Goal: Find specific page/section: Find specific page/section

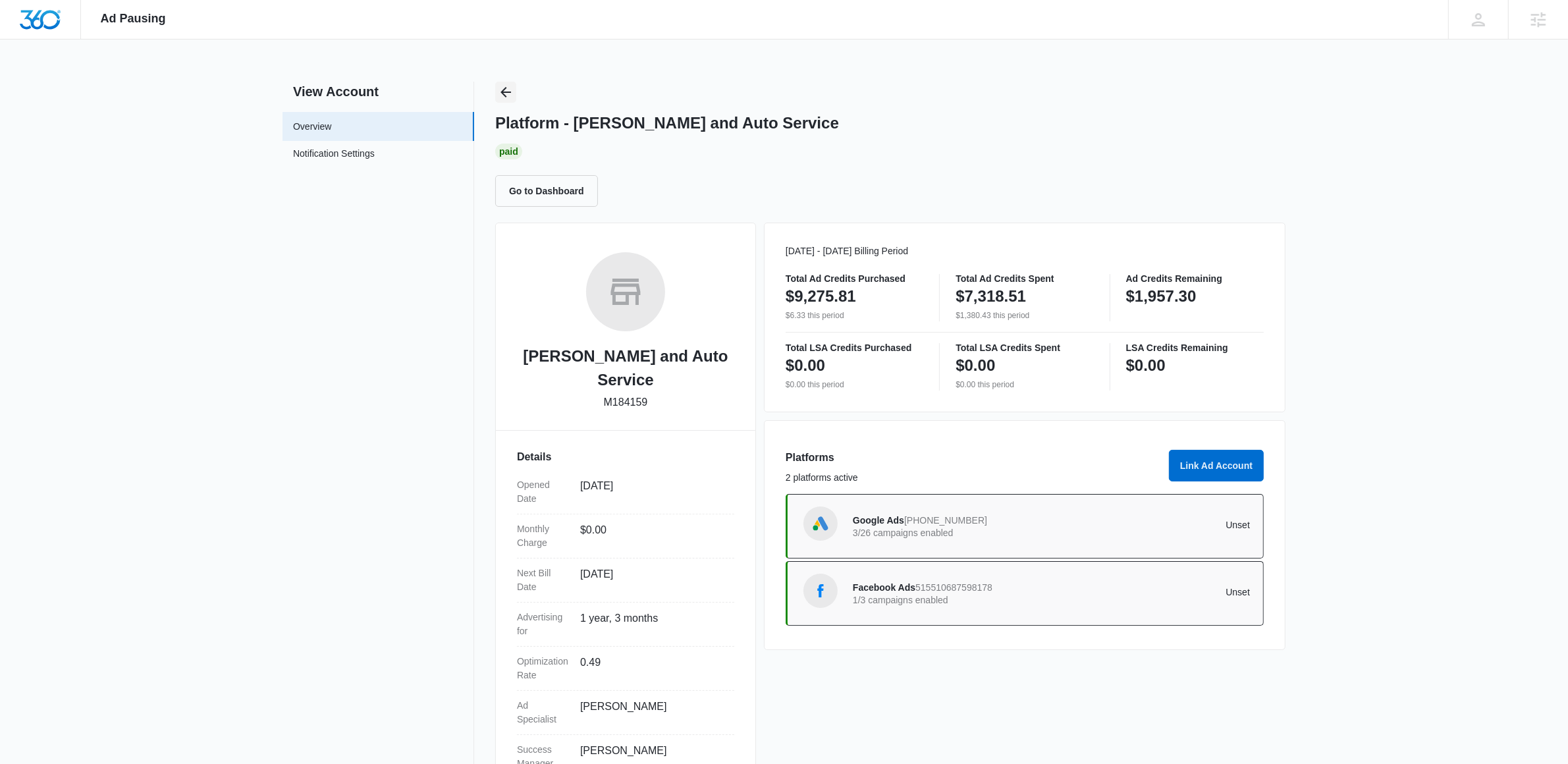
click at [511, 95] on icon "Back" at bounding box center [505, 92] width 16 height 16
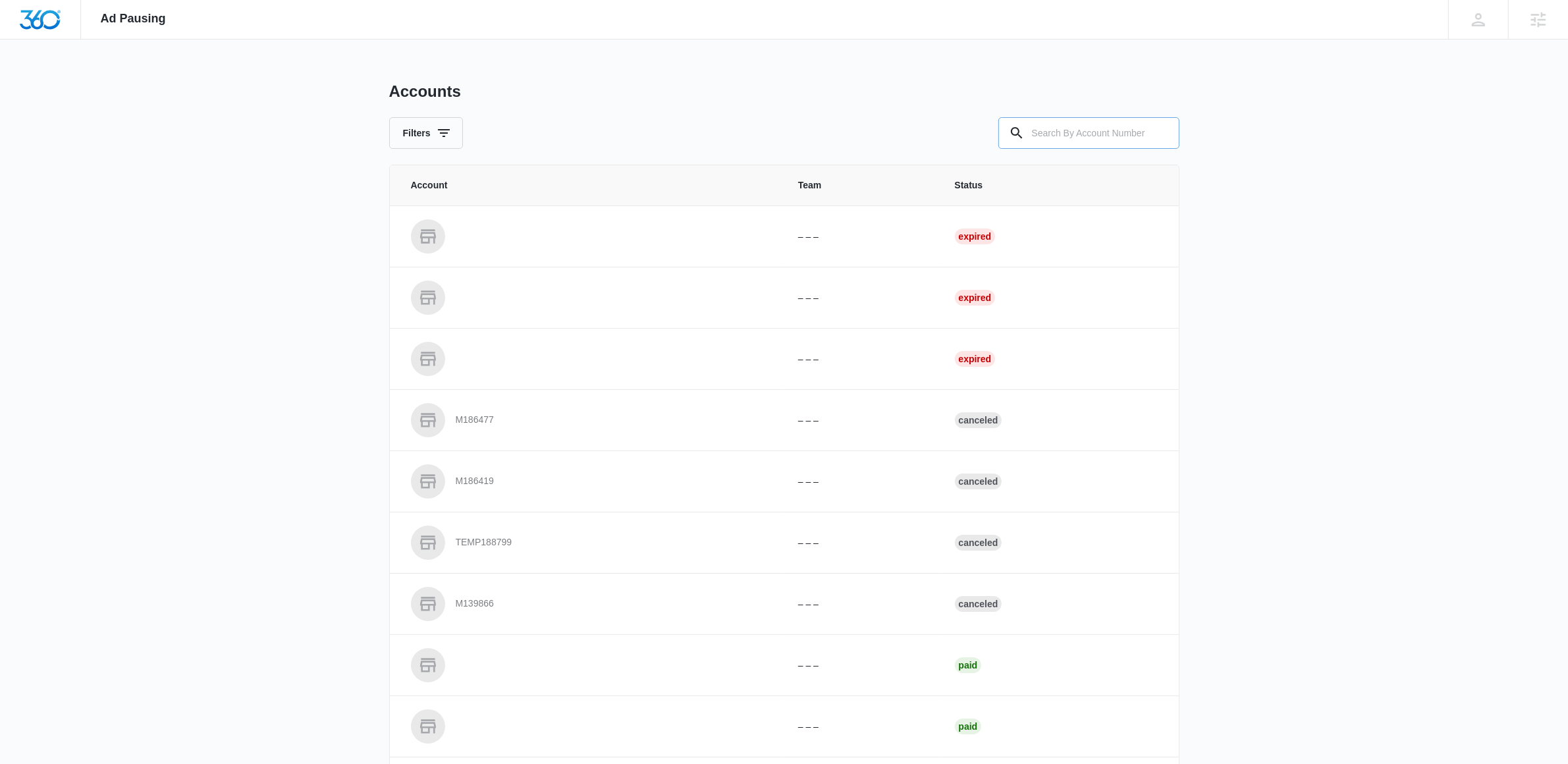
click at [1085, 133] on input "text" at bounding box center [1088, 133] width 181 height 32
paste input "M308818"
type input "M308818"
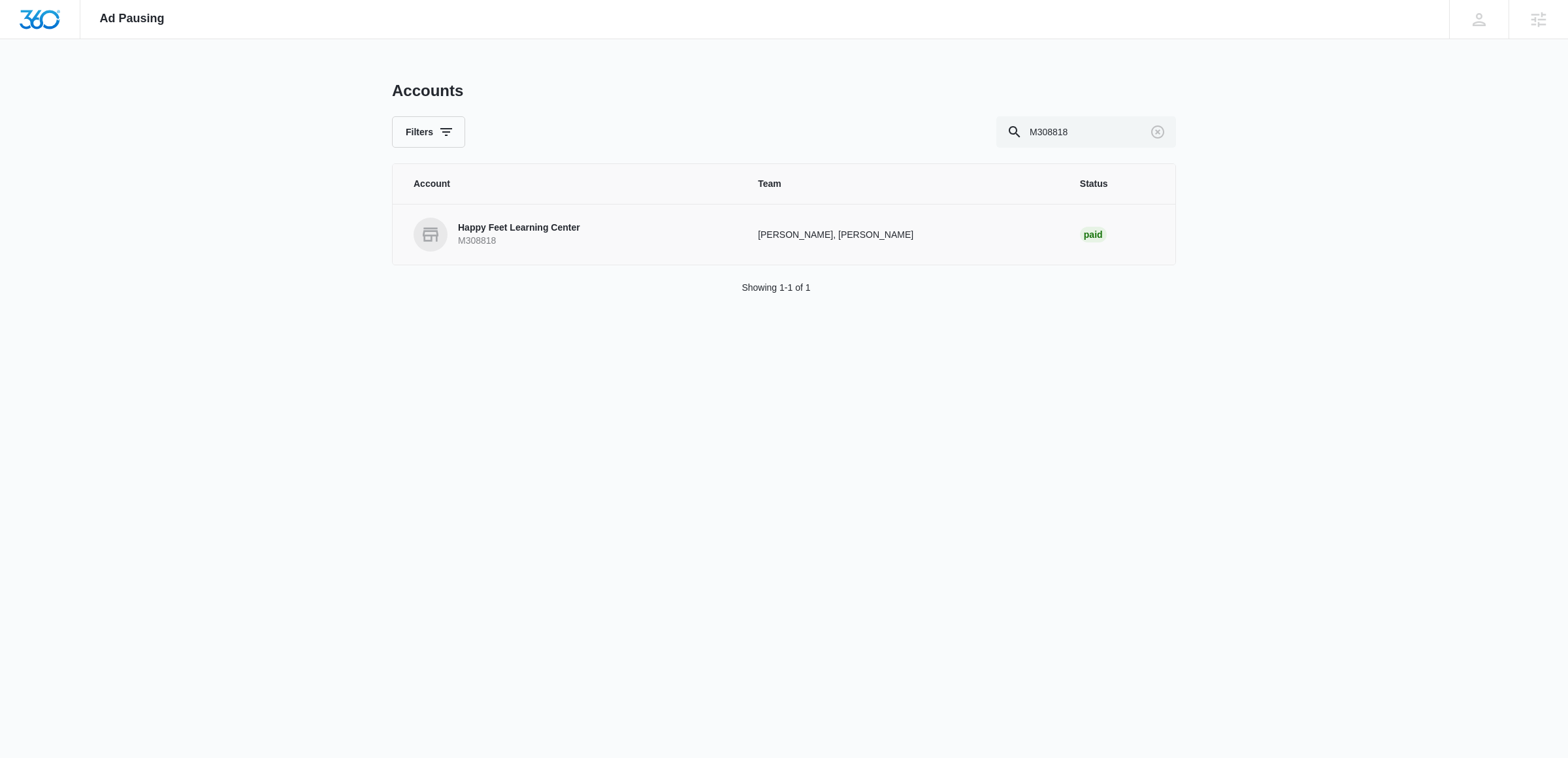
click at [550, 228] on p "Happy Feet Learning Center" at bounding box center [518, 228] width 122 height 13
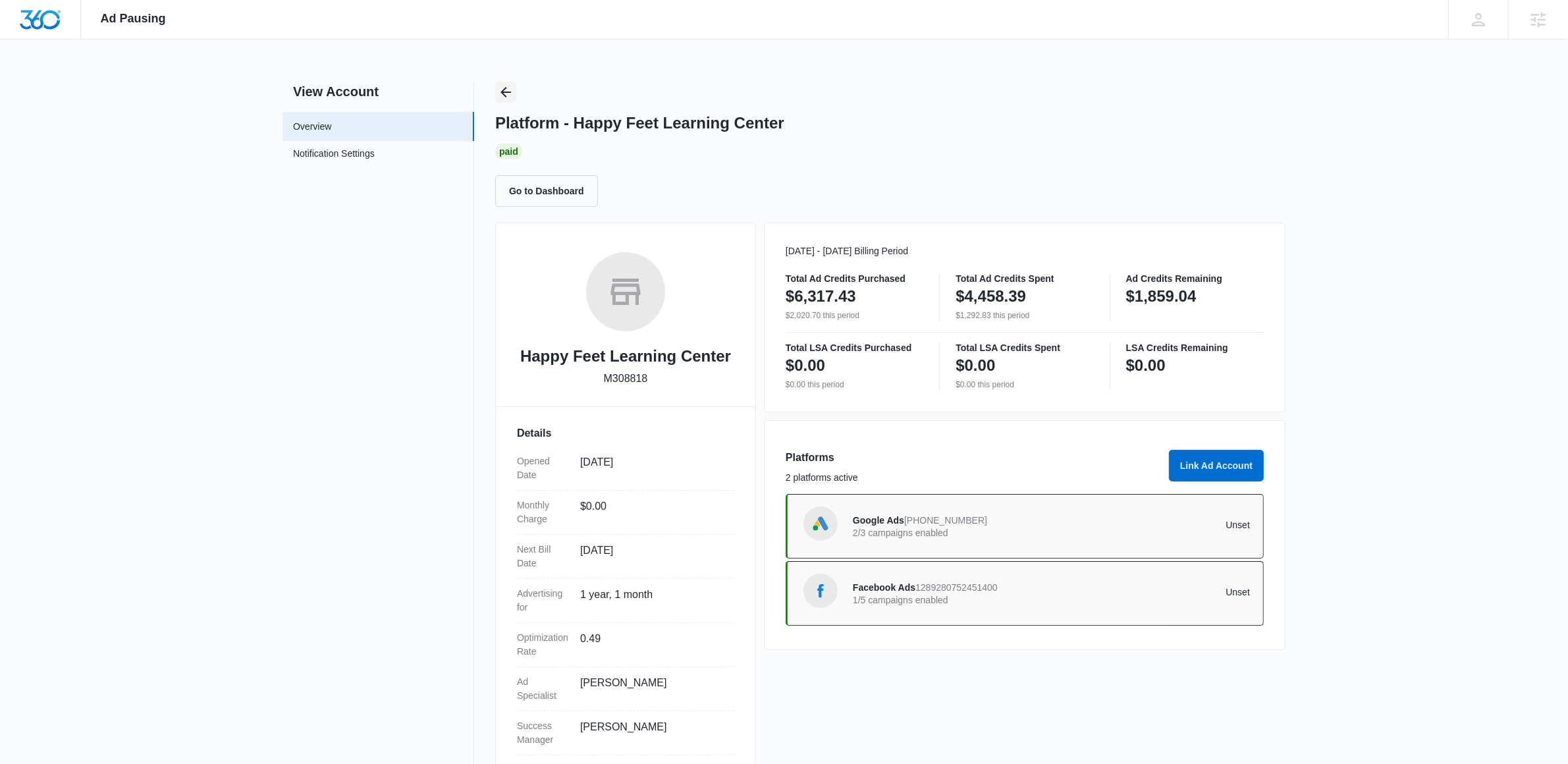
click at [498, 97] on icon "Back" at bounding box center [505, 92] width 16 height 16
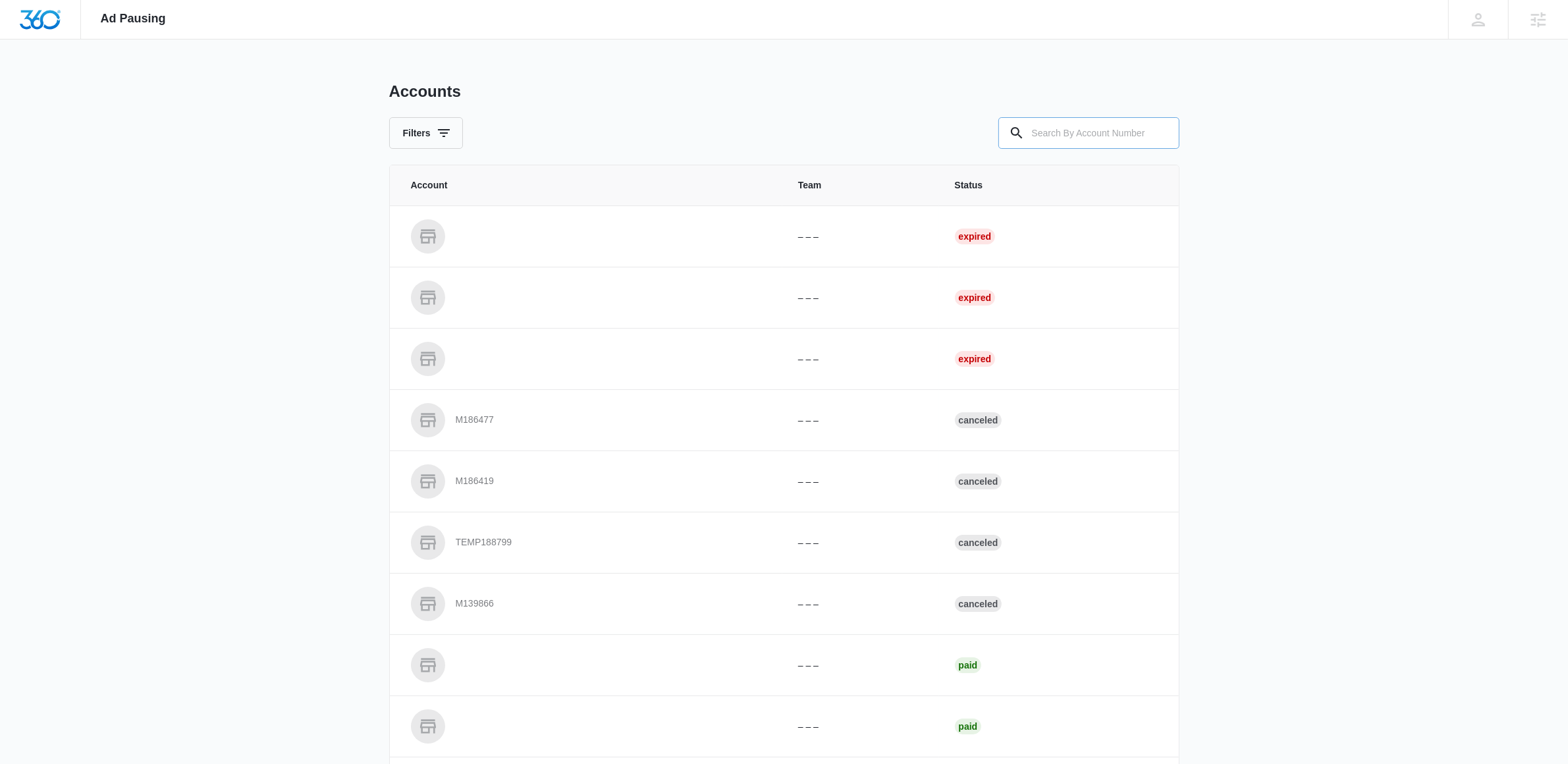
click at [1067, 137] on input "text" at bounding box center [1088, 133] width 181 height 32
paste input "M37450"
type input "M37450"
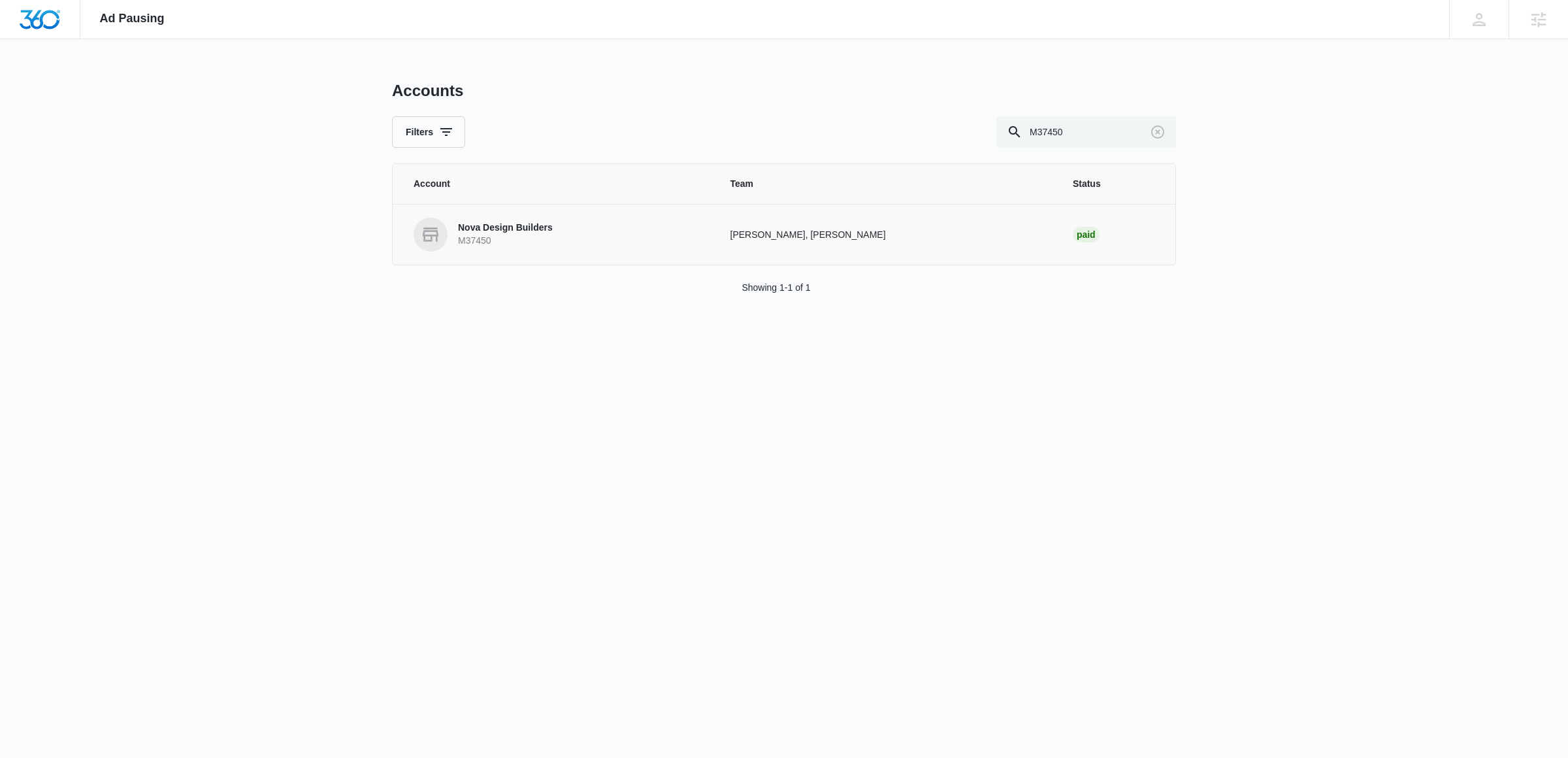
click at [520, 235] on p "Nova Design Builders" at bounding box center [505, 228] width 95 height 13
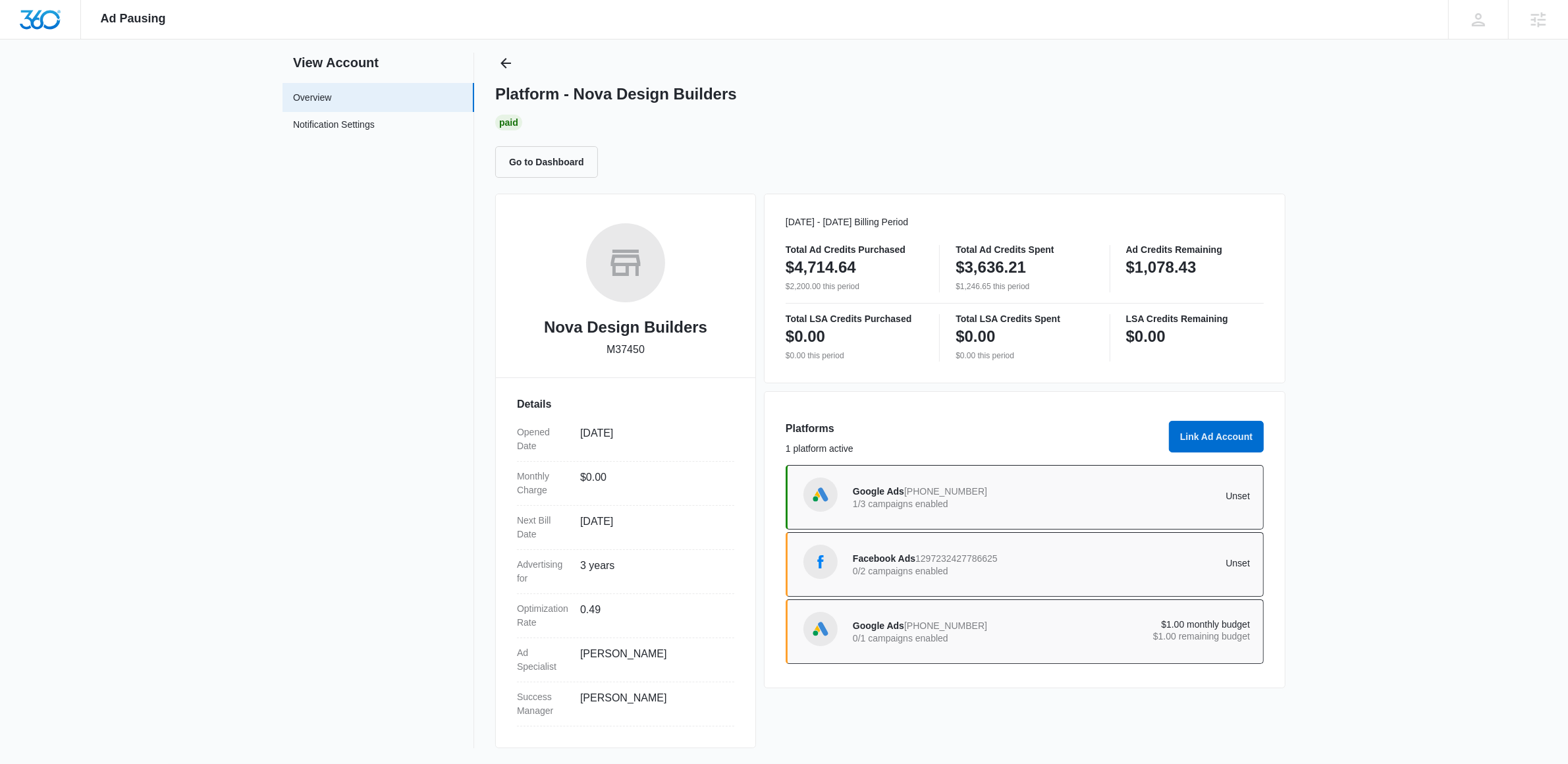
scroll to position [30, 0]
